Goal: Task Accomplishment & Management: Complete application form

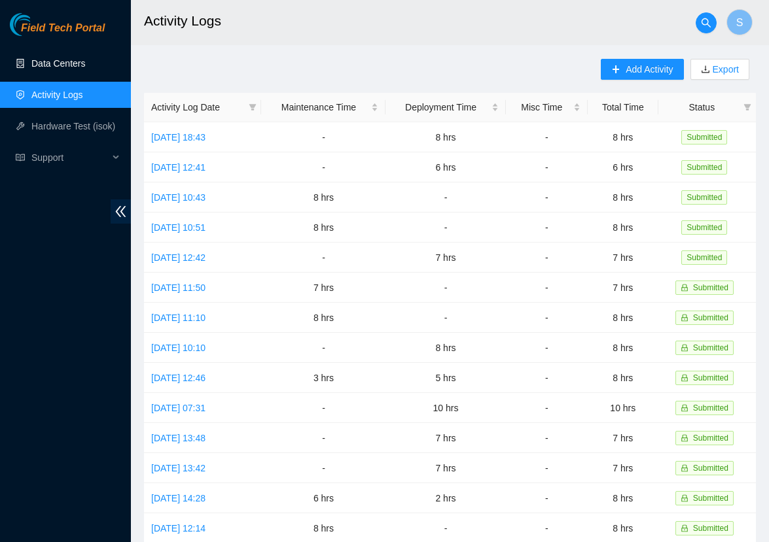
click at [65, 69] on link "Data Centers" at bounding box center [58, 63] width 54 height 10
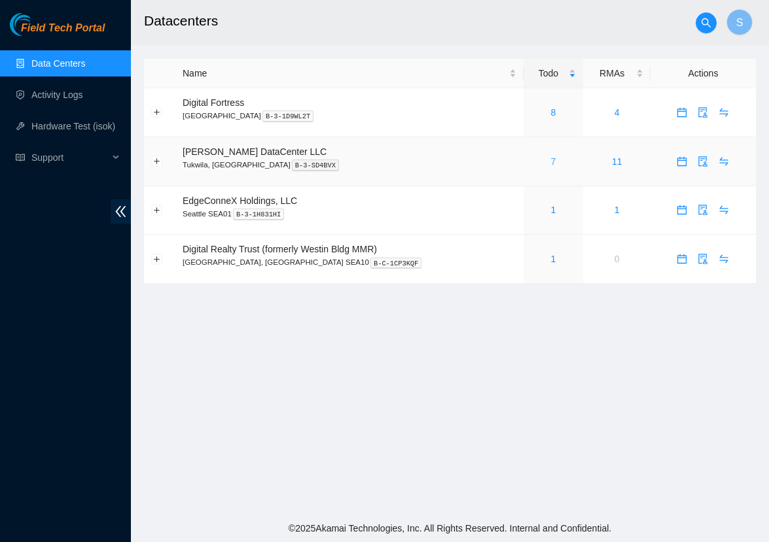
click at [551, 164] on link "7" at bounding box center [553, 161] width 5 height 10
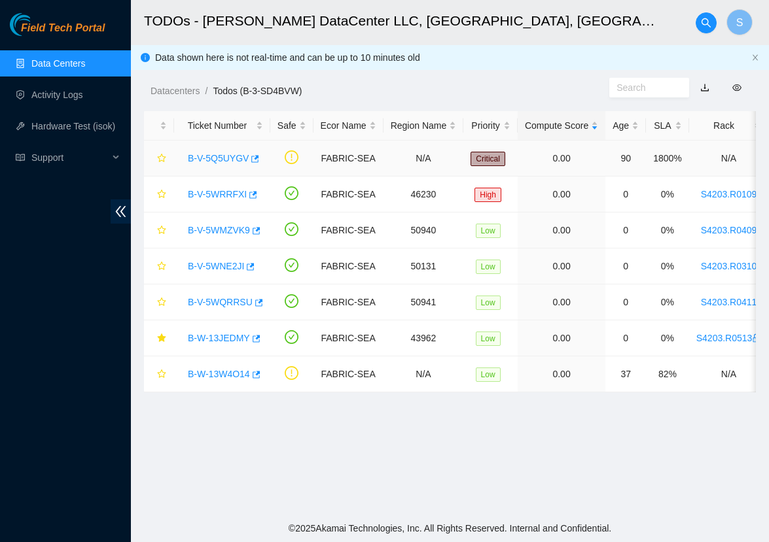
click at [227, 155] on link "B-V-5Q5UYGV" at bounding box center [218, 158] width 61 height 10
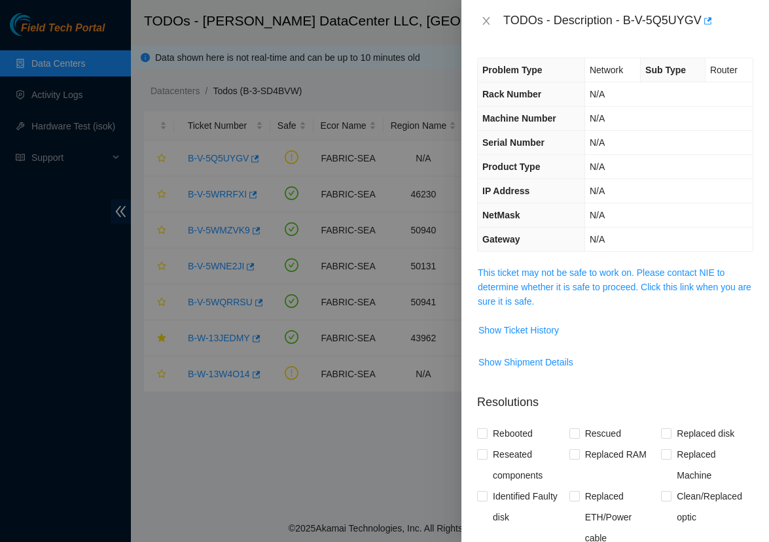
click at [534, 279] on span "This ticket may not be safe to work on. Please contact NIE to determine whether…" at bounding box center [615, 287] width 275 height 43
click at [540, 274] on link "This ticket may not be safe to work on. Please contact NIE to determine whether…" at bounding box center [614, 287] width 273 height 39
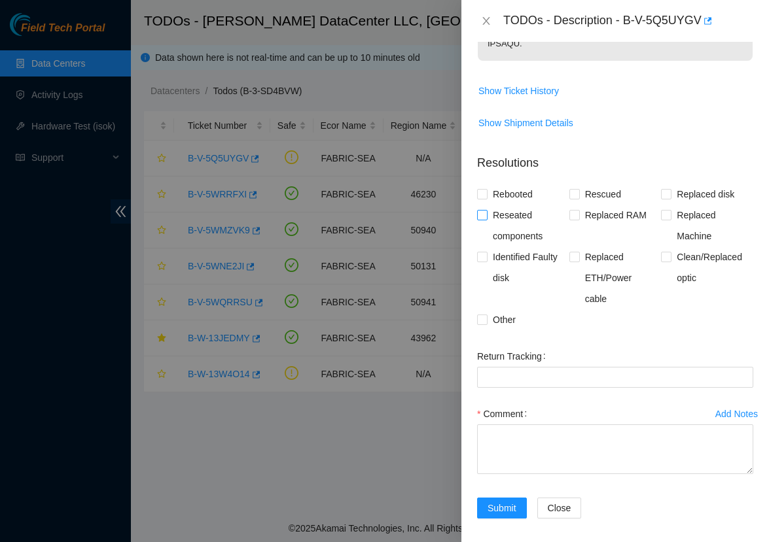
scroll to position [651, 0]
click at [684, 253] on span "Clean/Replaced optic" at bounding box center [712, 269] width 82 height 42
click at [670, 253] on input "Clean/Replaced optic" at bounding box center [665, 257] width 9 height 9
checkbox input "true"
click at [504, 313] on span "Other" at bounding box center [503, 321] width 33 height 21
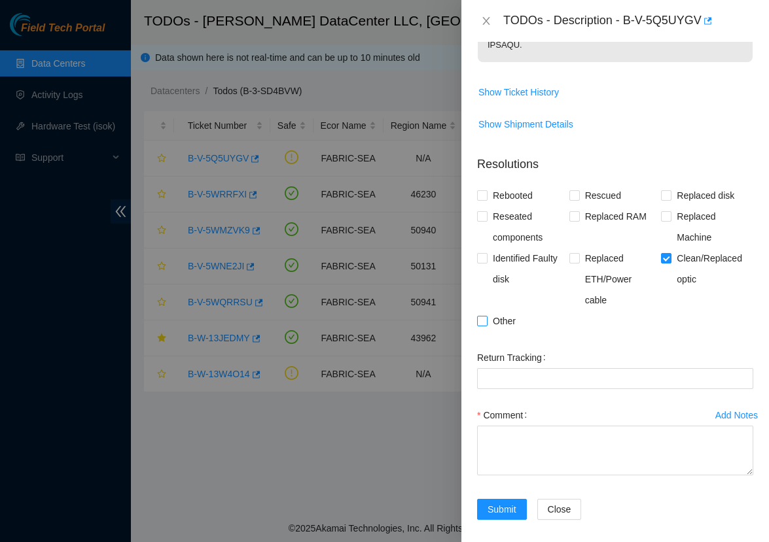
click at [486, 316] on input "Other" at bounding box center [481, 320] width 9 height 9
checkbox input "true"
click at [525, 443] on textarea "Comment" at bounding box center [615, 451] width 276 height 50
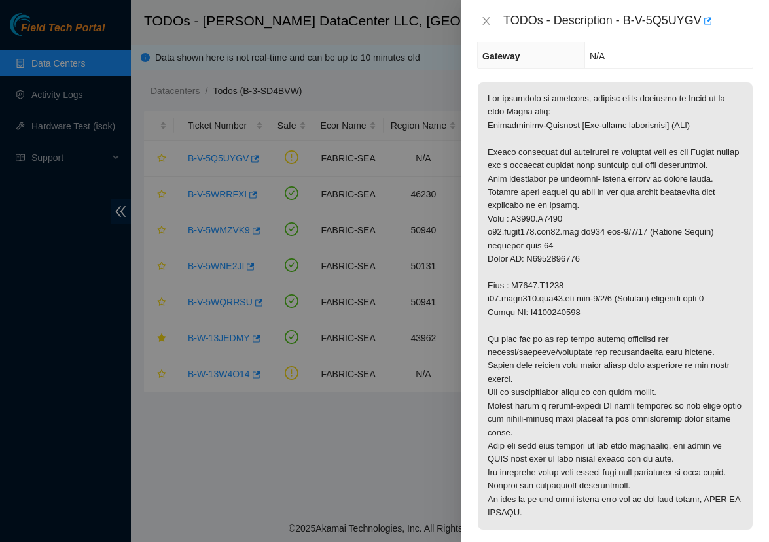
scroll to position [182, 0]
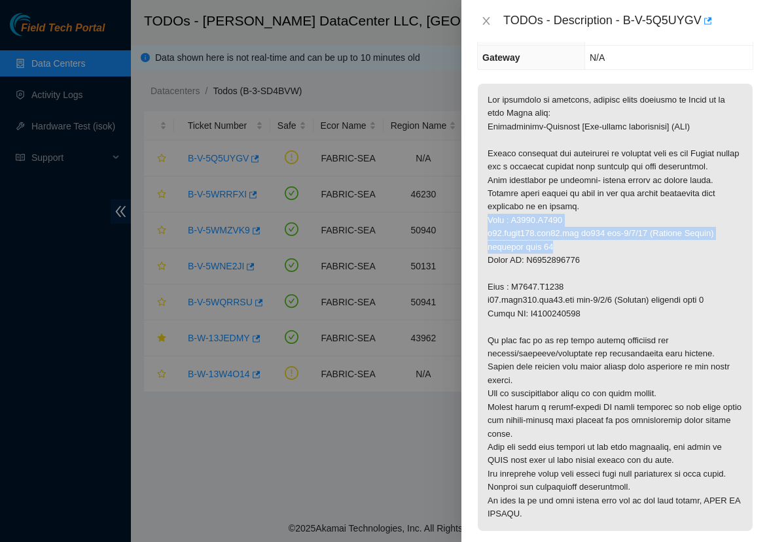
drag, startPoint x: 487, startPoint y: 229, endPoint x: 572, endPoint y: 254, distance: 89.2
click at [572, 254] on p at bounding box center [615, 307] width 275 height 447
copy p "Rack : S4203.R0503 r06.spine101.sea01.fab ae217 eth-1/1/48 (Destiny Accton) phy…"
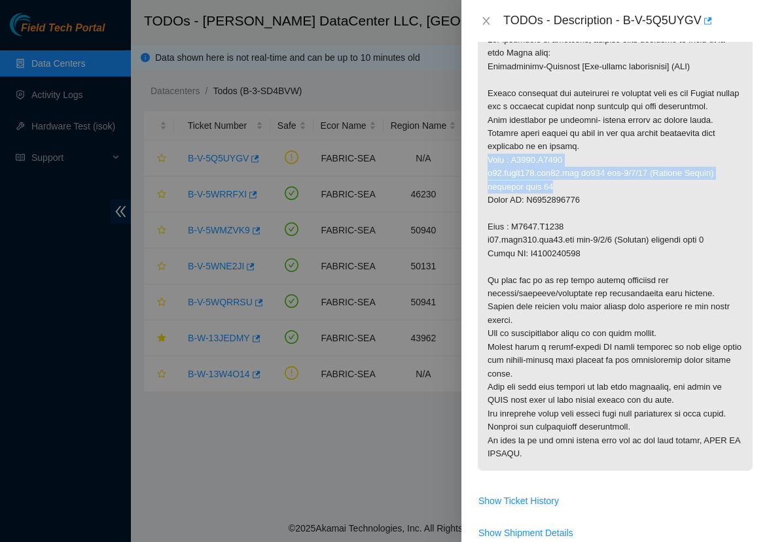
scroll to position [237, 0]
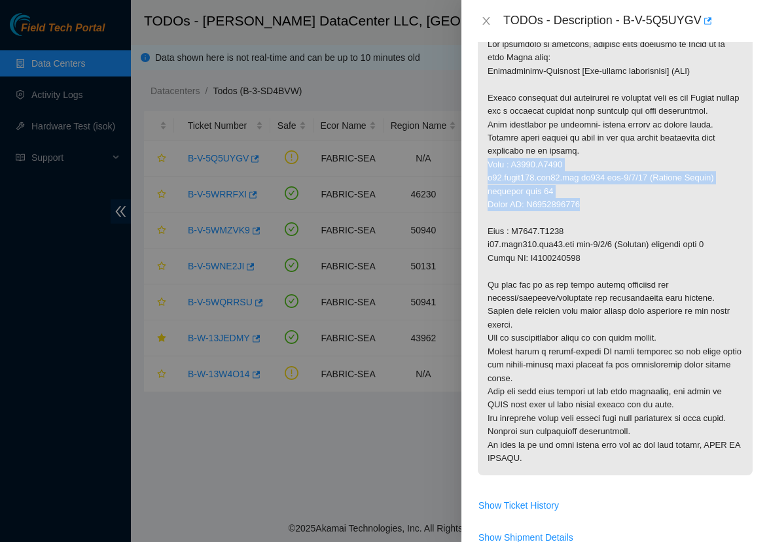
drag, startPoint x: 599, startPoint y: 213, endPoint x: 478, endPoint y: 179, distance: 125.7
click at [478, 179] on p at bounding box center [615, 251] width 275 height 447
copy p "Rack : S4203.R0503 r06.spine101.sea01.fab ae217 eth-1/1/48 (Destiny Accton) phy…"
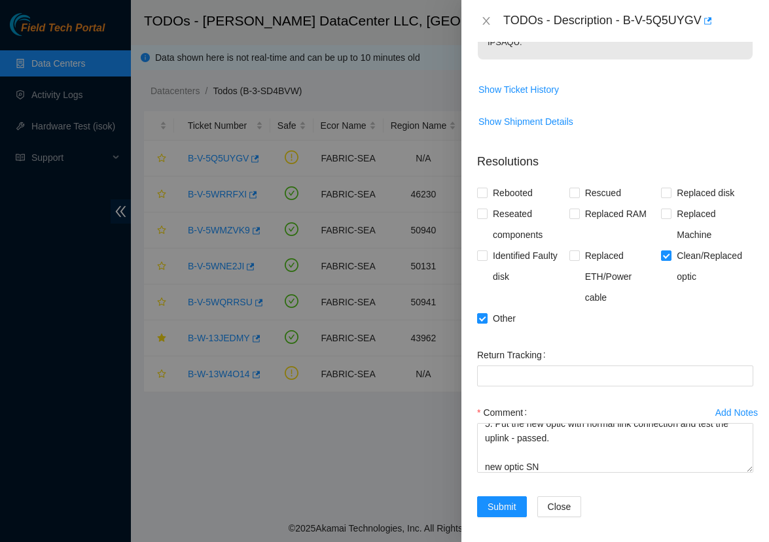
scroll to position [651, 0]
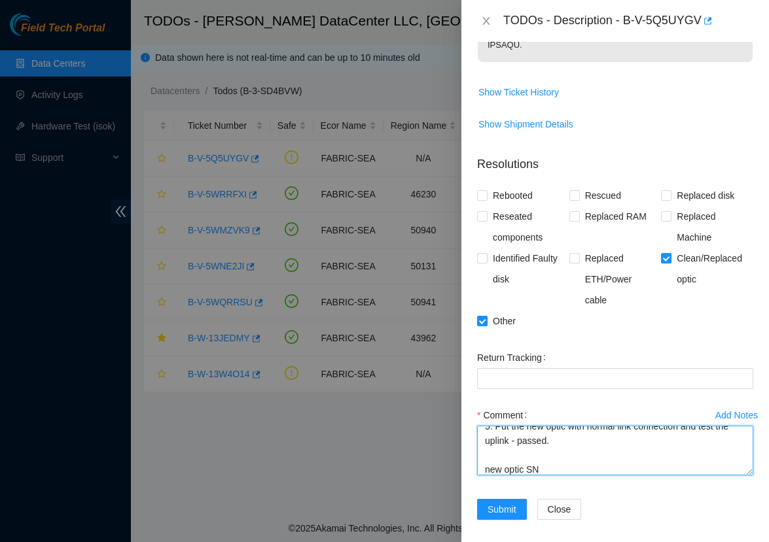
click at [558, 463] on textarea "1. Identified both ports were down 2. Measured light power to confirm the signa…" at bounding box center [615, 451] width 276 height 50
paste textarea "Rack : S4203.R0503 r06.spine101.sea01.fab ae217 eth-1/1/48 (Destiny Accton) phy…"
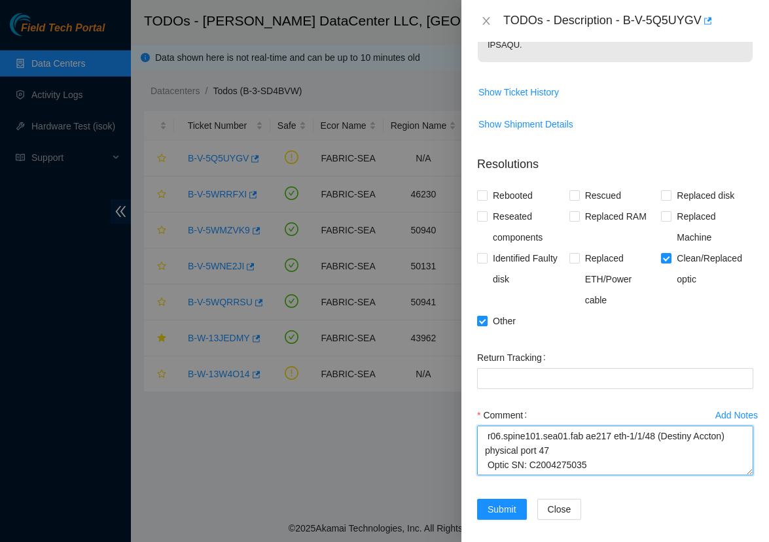
scroll to position [216, 0]
drag, startPoint x: 610, startPoint y: 443, endPoint x: 476, endPoint y: 446, distance: 134.1
click at [476, 446] on div "Add Notes Comment 1. Identified both ports were down 2. Measured light power to…" at bounding box center [615, 452] width 287 height 94
click at [620, 455] on textarea "1. Identified both ports were down 2. Measured light power to confirm the signa…" at bounding box center [615, 451] width 276 height 50
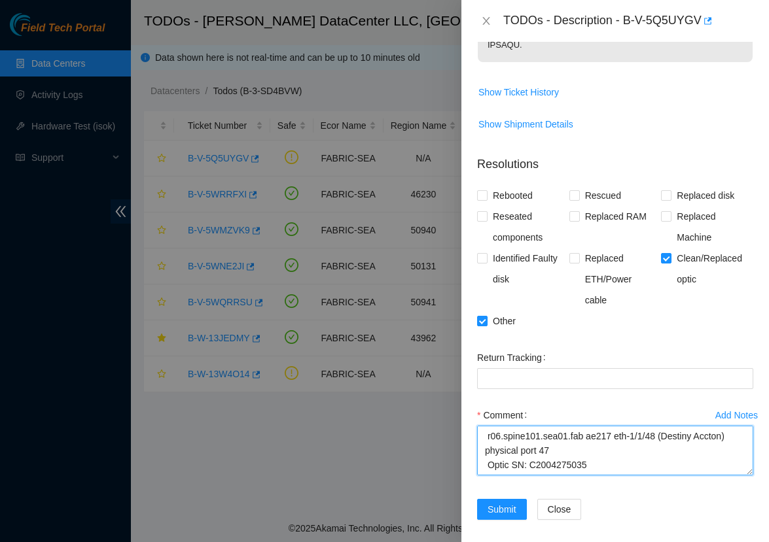
click at [529, 456] on textarea "1. Identified both ports were down 2. Measured light power to confirm the signa…" at bounding box center [615, 451] width 276 height 50
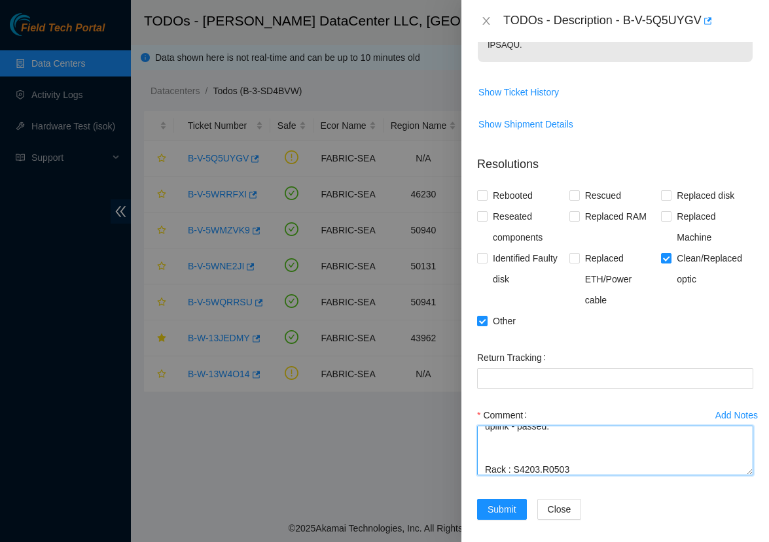
drag, startPoint x: 546, startPoint y: 440, endPoint x: 473, endPoint y: 445, distance: 72.8
click at [473, 445] on div "Add Notes Comment 1. Identified both ports were down 2. Measured light power to…" at bounding box center [615, 452] width 287 height 94
paste textarea "Old optic SN"
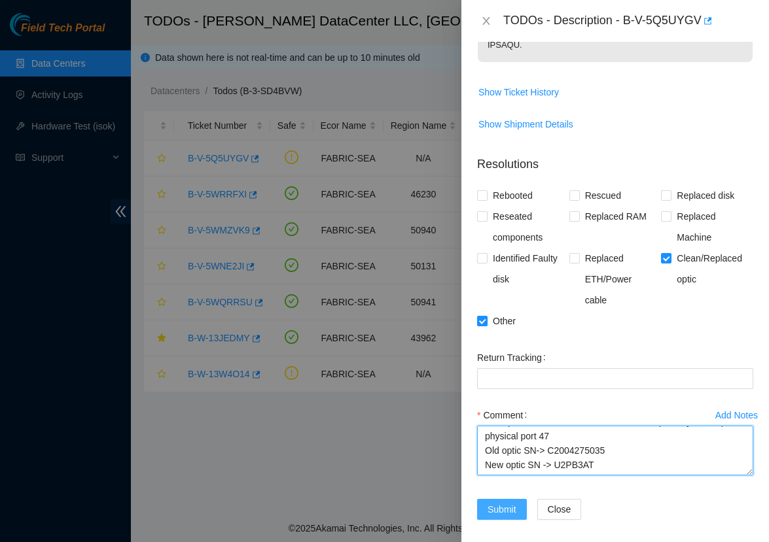
type textarea "1. Identified both ports were down 2. Measured light power to confirm the signa…"
click at [513, 502] on span "Submit" at bounding box center [501, 509] width 29 height 14
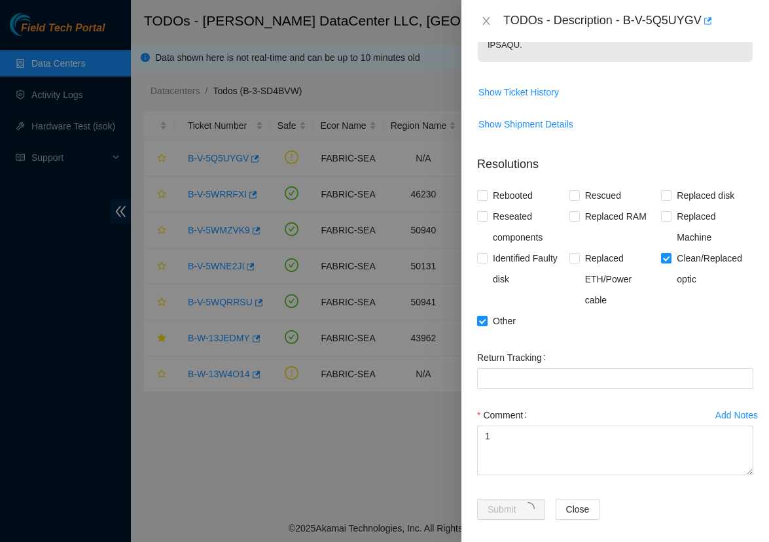
scroll to position [0, 0]
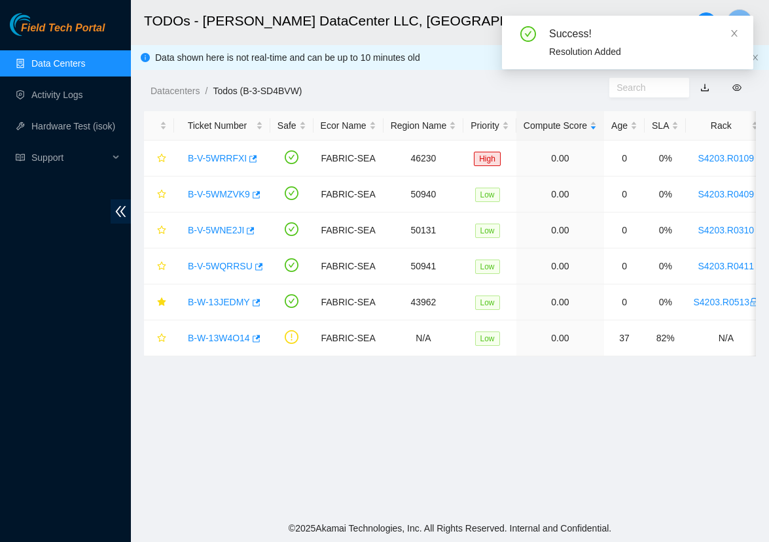
click at [397, 438] on main "TODOs - [PERSON_NAME] DataCenter LLC, [GEOGRAPHIC_DATA], [GEOGRAPHIC_DATA] S Da…" at bounding box center [450, 257] width 638 height 515
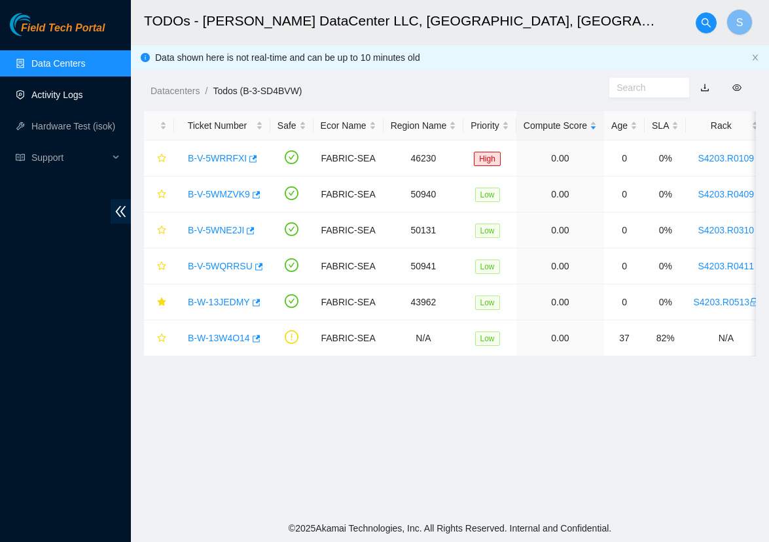
click at [80, 94] on link "Activity Logs" at bounding box center [57, 95] width 52 height 10
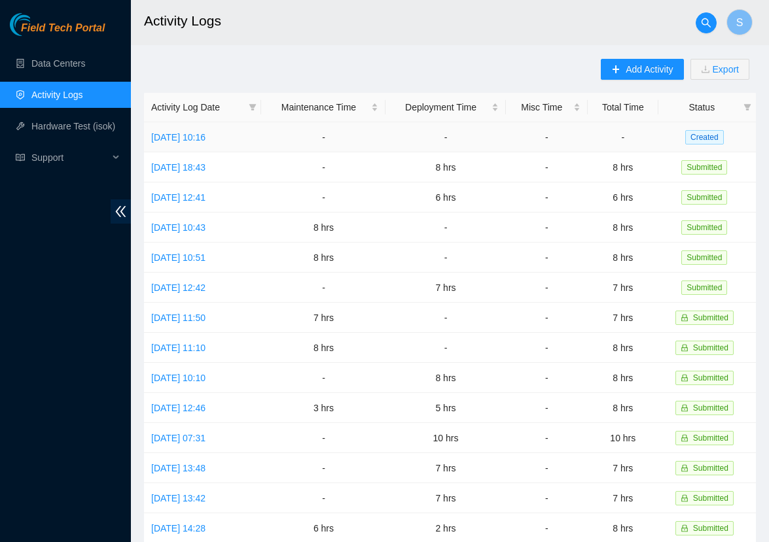
click at [190, 150] on td "[DATE] 10:16" at bounding box center [202, 137] width 117 height 30
click at [198, 138] on link "[DATE] 10:16" at bounding box center [178, 137] width 54 height 10
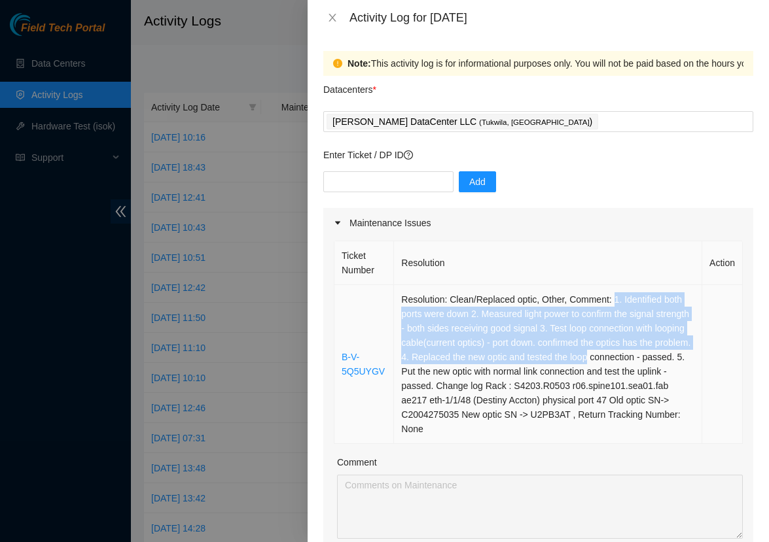
drag, startPoint x: 620, startPoint y: 300, endPoint x: 671, endPoint y: 362, distance: 79.9
click at [671, 362] on td "Resolution: Clean/Replaced optic, Other, Comment: 1. Identified both ports were…" at bounding box center [548, 364] width 308 height 159
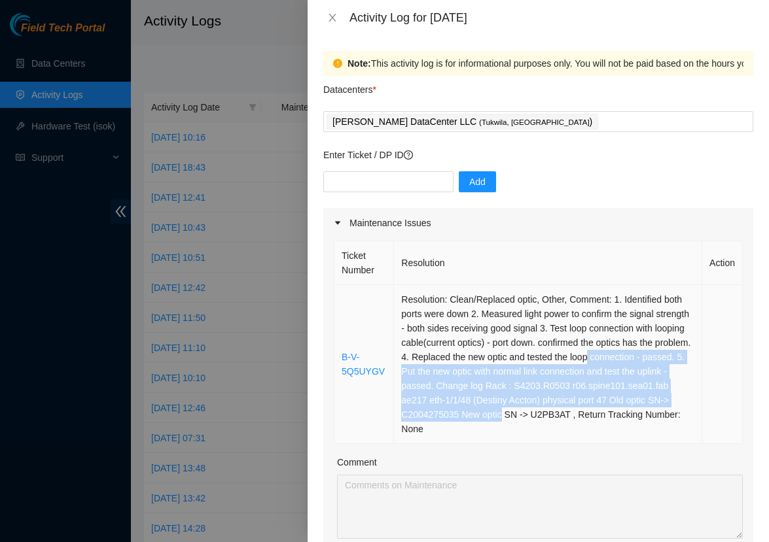
drag, startPoint x: 671, startPoint y: 362, endPoint x: 679, endPoint y: 412, distance: 51.0
click at [679, 412] on td "Resolution: Clean/Replaced optic, Other, Comment: 1. Identified both ports were…" at bounding box center [548, 364] width 308 height 159
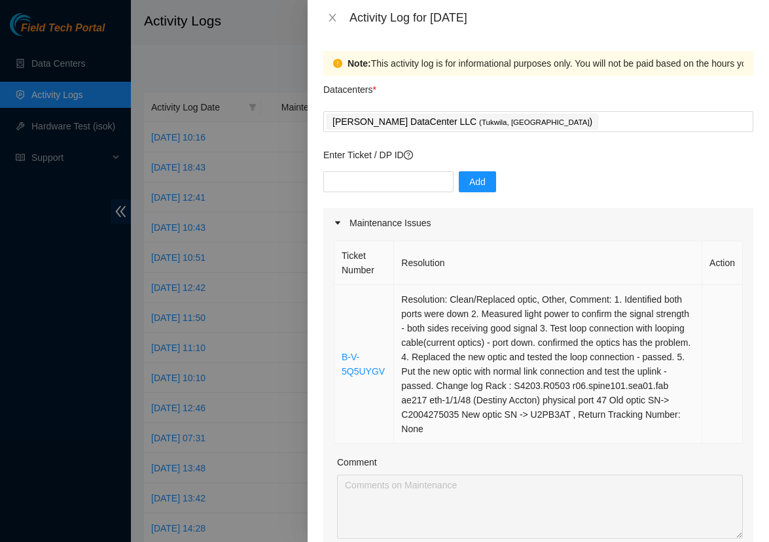
click at [620, 297] on td "Resolution: Clean/Replaced optic, Other, Comment: 1. Identified both ports were…" at bounding box center [548, 364] width 308 height 159
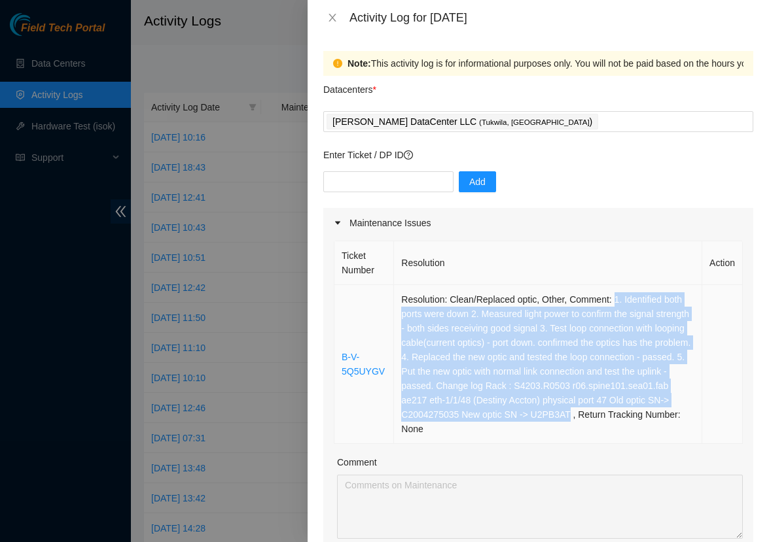
drag, startPoint x: 619, startPoint y: 298, endPoint x: 466, endPoint y: 427, distance: 199.6
click at [466, 427] on td "Resolution: Clean/Replaced optic, Other, Comment: 1. Identified both ports were…" at bounding box center [548, 364] width 308 height 159
copy td "1. Identified both ports were down 2. Measured light power to confirm the signa…"
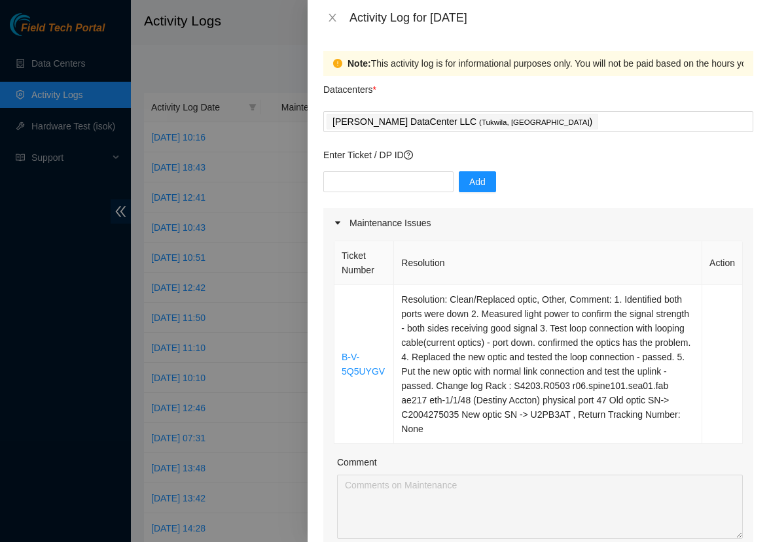
click at [567, 266] on th "Resolution" at bounding box center [548, 263] width 308 height 44
drag, startPoint x: 386, startPoint y: 379, endPoint x: 328, endPoint y: 363, distance: 60.5
click at [328, 363] on div "Ticket Number Resolution Action B-V-5Q5UYGV Resolution: Clean/Replaced optic, O…" at bounding box center [538, 424] width 430 height 373
click at [390, 372] on td "B-V-5Q5UYGV" at bounding box center [364, 364] width 60 height 159
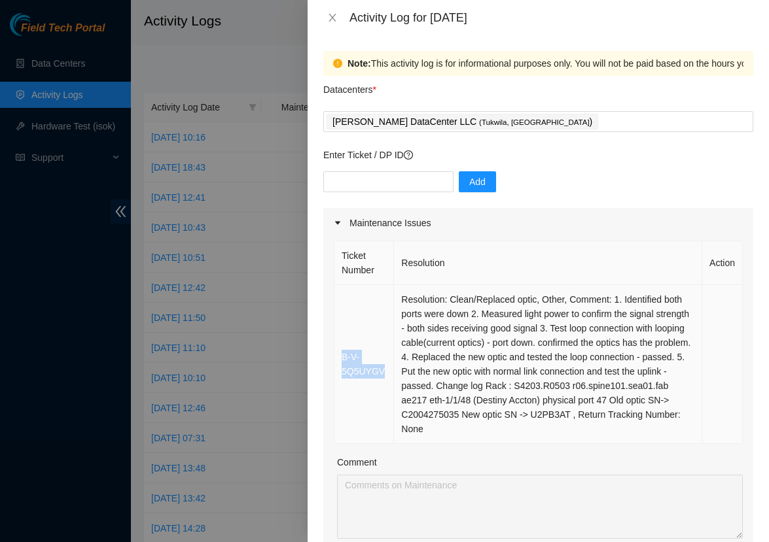
drag, startPoint x: 392, startPoint y: 372, endPoint x: 337, endPoint y: 361, distance: 56.1
click at [337, 361] on td "B-V-5Q5UYGV" at bounding box center [364, 364] width 60 height 159
copy link "B-V-5Q5UYGV"
click at [144, 126] on div at bounding box center [384, 271] width 769 height 542
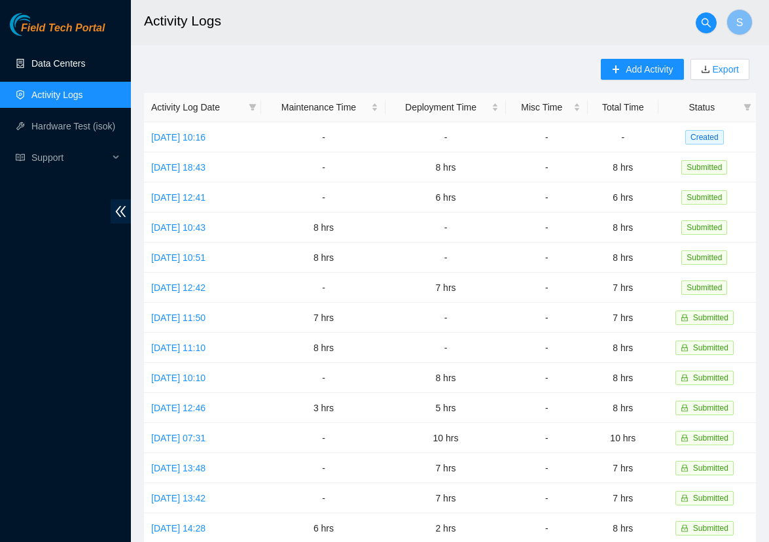
click at [79, 67] on link "Data Centers" at bounding box center [58, 63] width 54 height 10
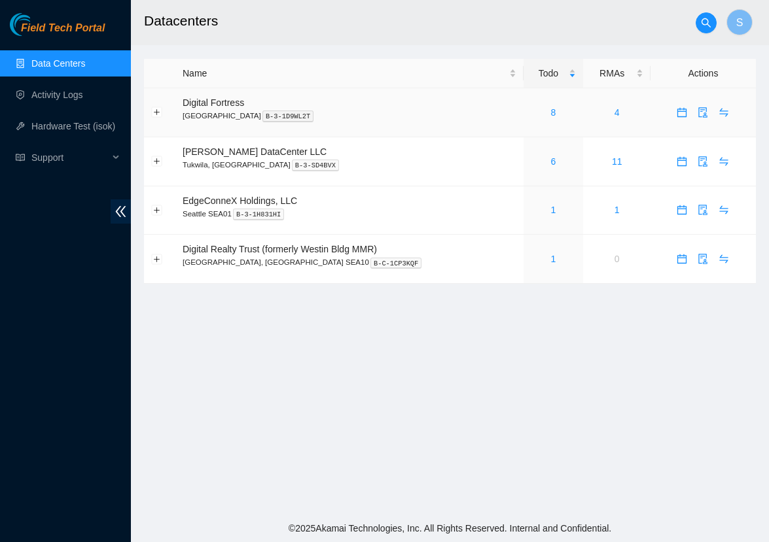
click at [531, 113] on div "8" at bounding box center [554, 112] width 46 height 14
click at [551, 158] on link "6" at bounding box center [553, 161] width 5 height 10
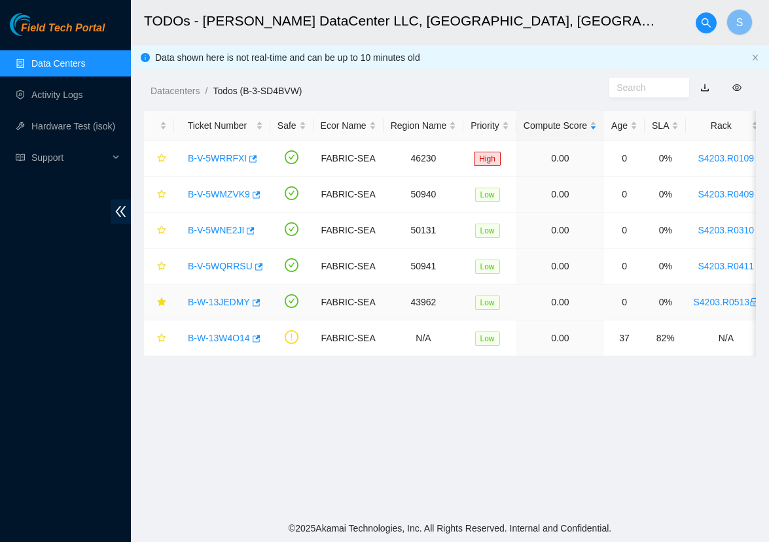
click at [237, 297] on link "B-W-13JEDMY" at bounding box center [219, 302] width 62 height 10
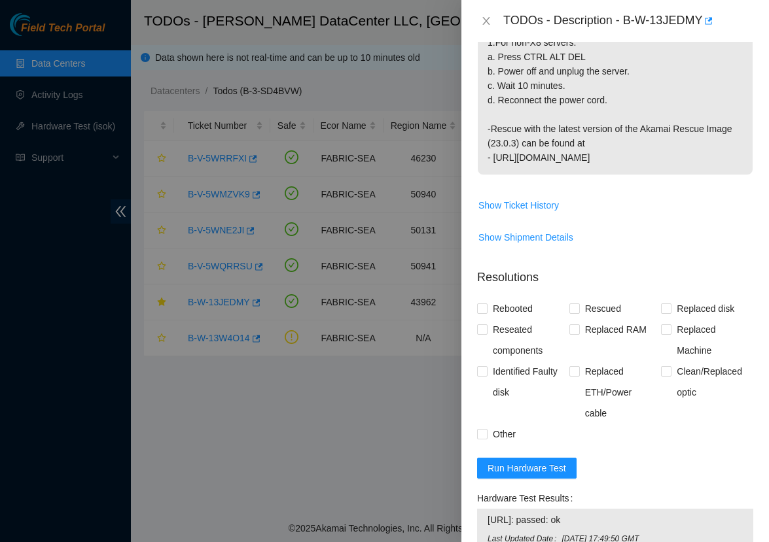
scroll to position [347, 0]
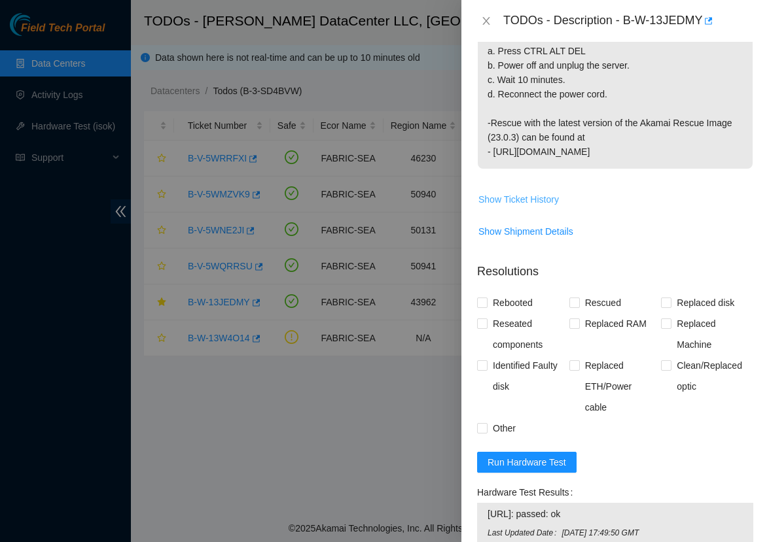
click at [529, 207] on span "Show Ticket History" at bounding box center [518, 199] width 80 height 14
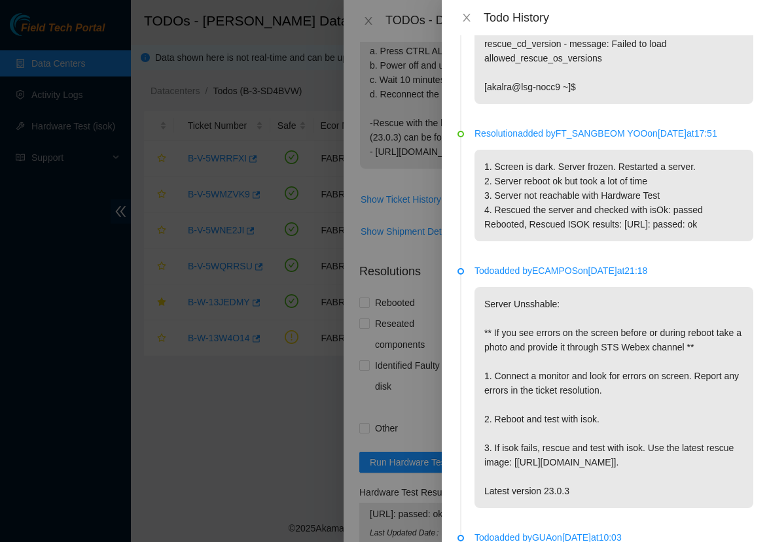
scroll to position [340, 0]
drag, startPoint x: 496, startPoint y: 248, endPoint x: 620, endPoint y: 296, distance: 132.5
click at [620, 240] on p "1. Screen is dark. Server frozen. Restarted a server. 2. Server reboot ok but t…" at bounding box center [613, 195] width 279 height 92
click at [466, 15] on icon "close" at bounding box center [466, 17] width 10 height 10
